Goal: Task Accomplishment & Management: Use online tool/utility

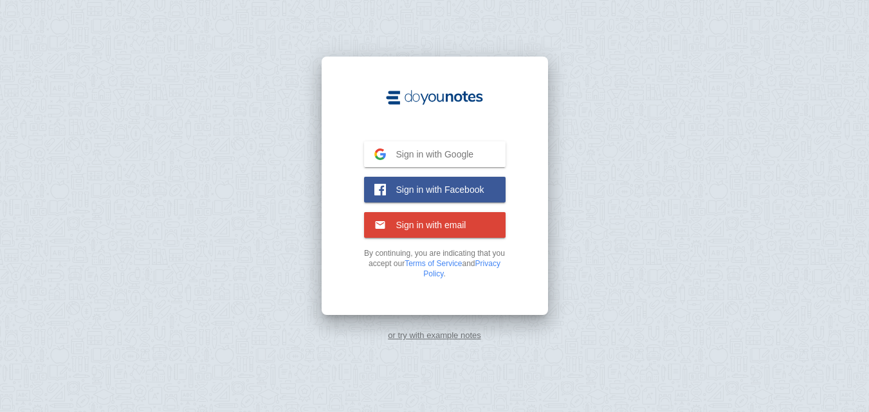
click at [475, 149] on button "Sign in with Google Google" at bounding box center [435, 155] width 142 height 26
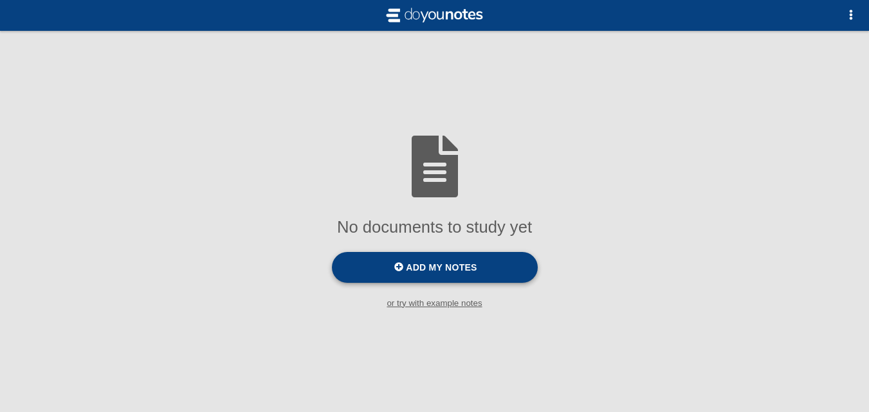
click at [431, 269] on span "Add my notes" at bounding box center [441, 267] width 71 height 10
click at [0, 0] on input "Add my notes" at bounding box center [0, 0] width 0 height 0
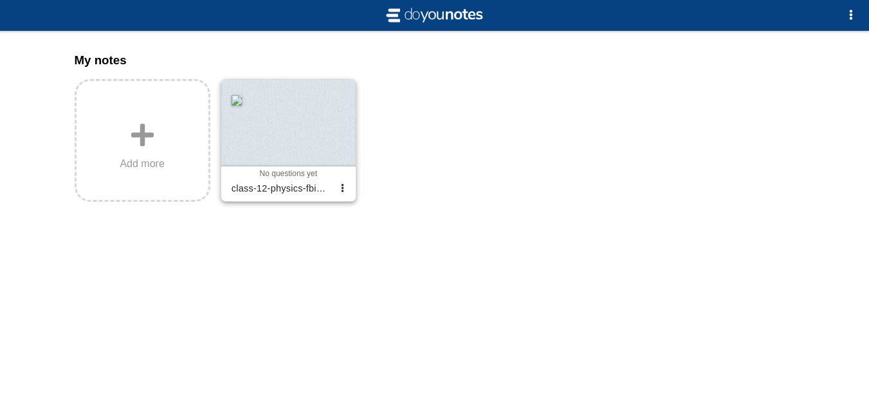
click at [320, 149] on div at bounding box center [288, 123] width 134 height 87
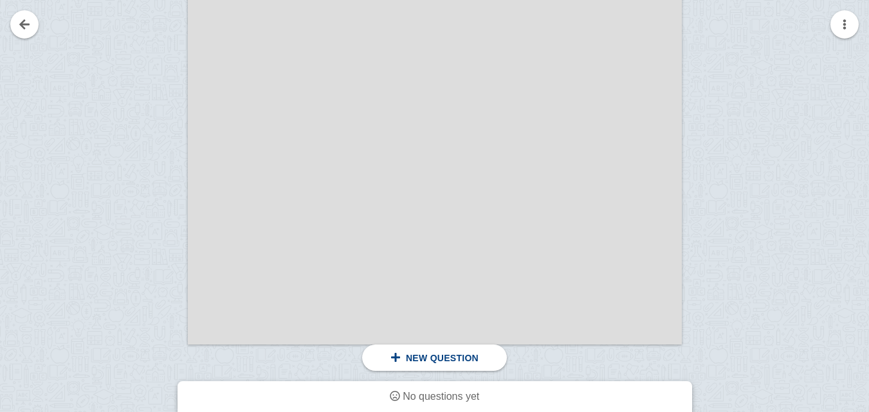
scroll to position [622, 0]
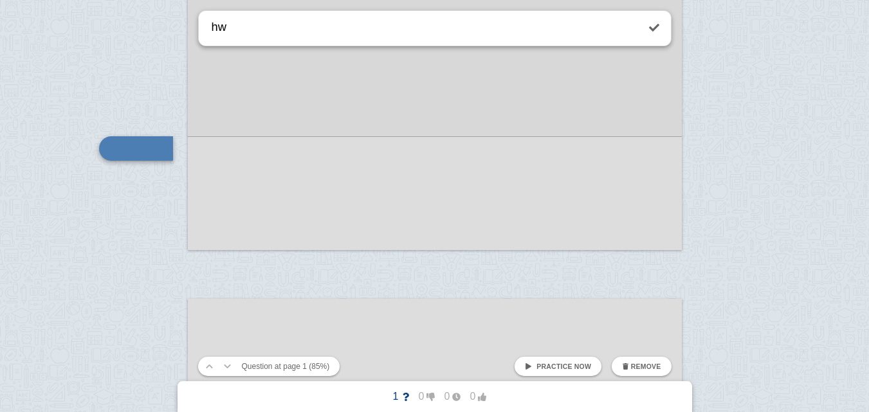
type textarea "h"
type textarea "what does it mean?"
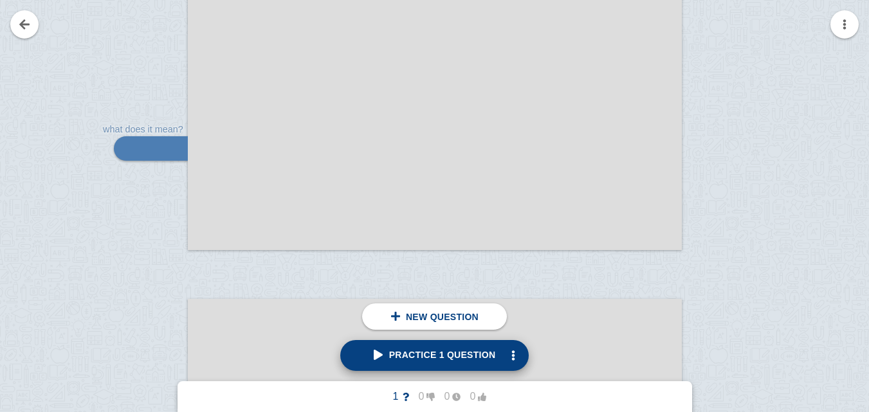
click at [417, 349] on link "Practice 1 question" at bounding box center [434, 355] width 189 height 31
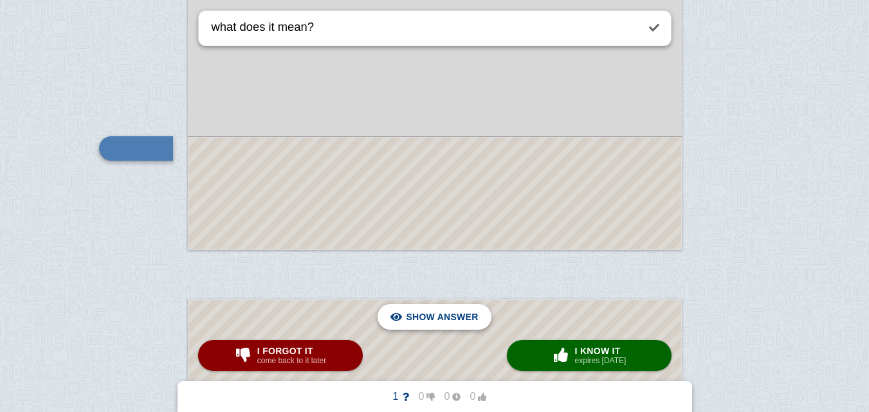
click at [450, 313] on span "Hide answer" at bounding box center [444, 317] width 67 height 28
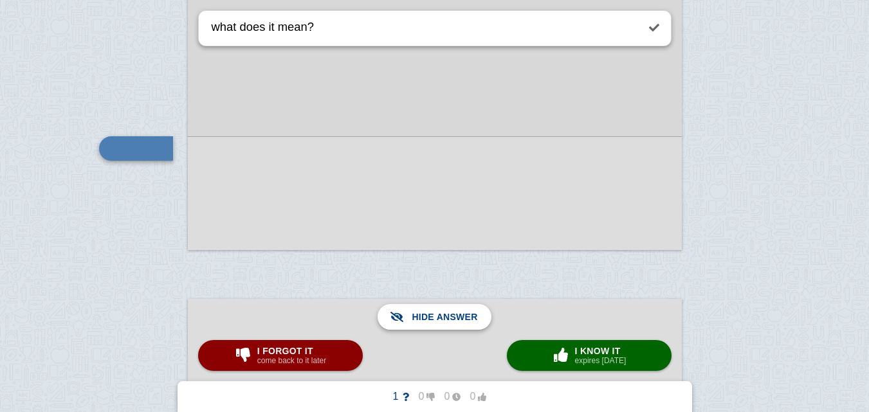
click at [450, 313] on span "Show answer" at bounding box center [442, 317] width 72 height 28
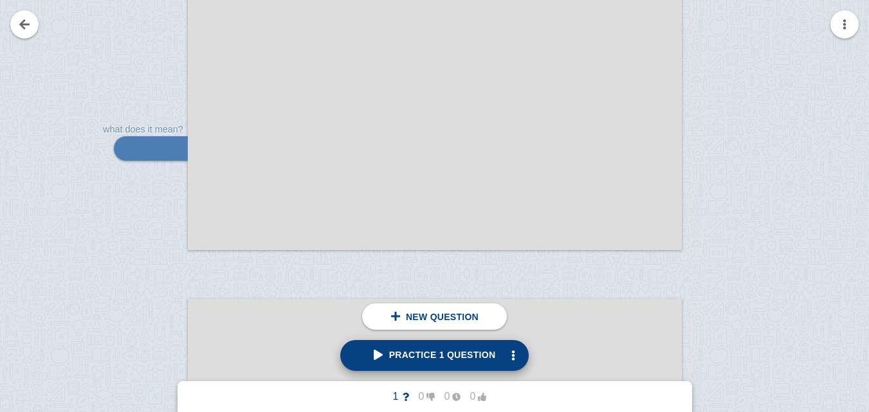
click at [417, 358] on span "Practice 1 question" at bounding box center [435, 355] width 122 height 10
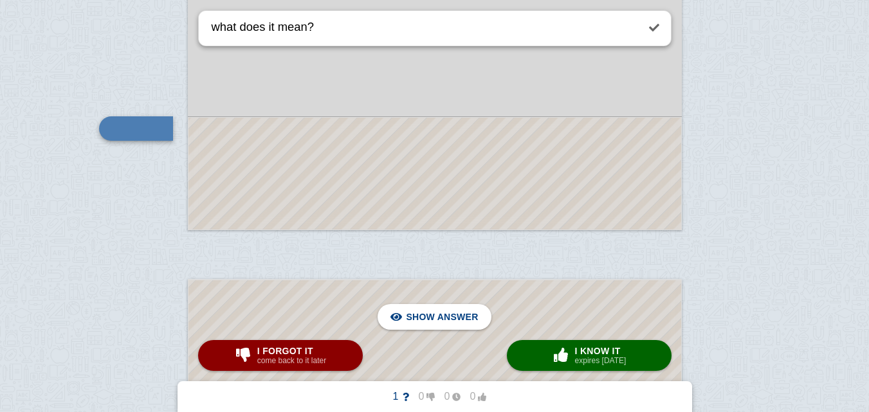
scroll to position [716, 0]
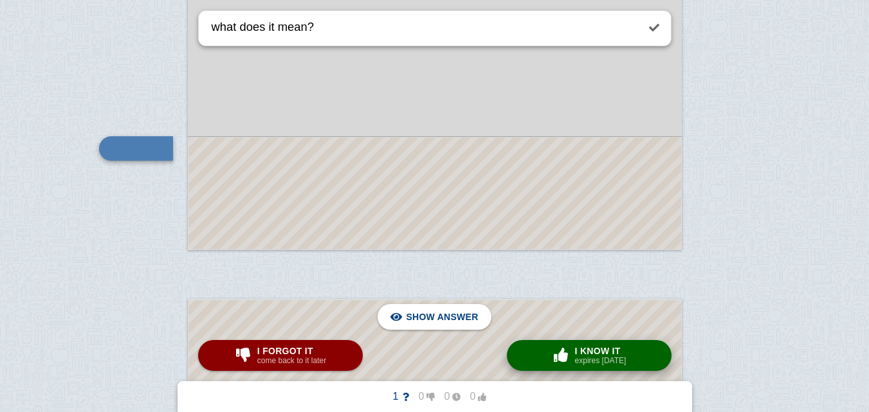
click at [543, 358] on button "× 0 I know it expires [DATE]" at bounding box center [589, 355] width 165 height 31
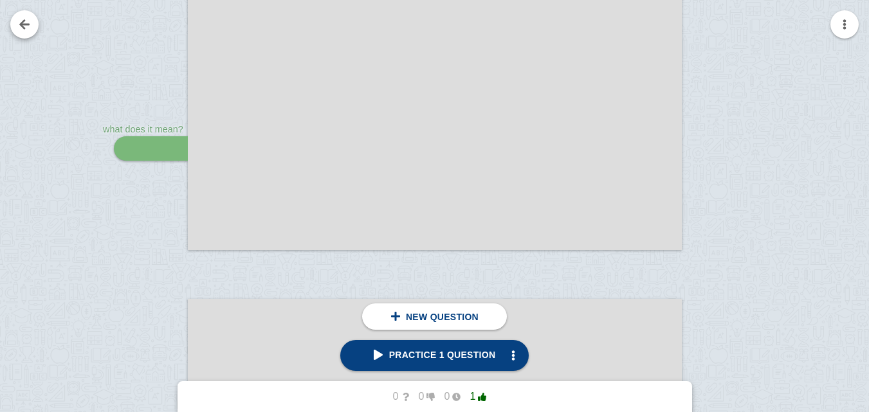
click at [17, 21] on link at bounding box center [24, 24] width 28 height 28
